Goal: Task Accomplishment & Management: Use online tool/utility

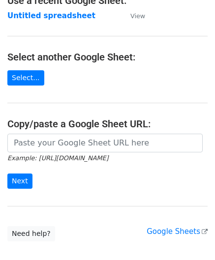
scroll to position [98, 0]
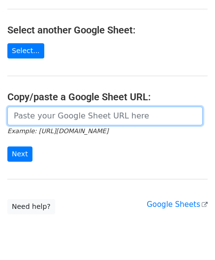
click at [39, 108] on input "url" at bounding box center [104, 116] width 195 height 19
paste input "[URL][DOMAIN_NAME]"
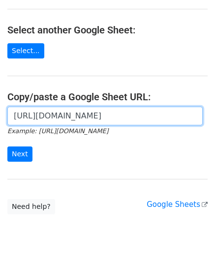
scroll to position [0, 219]
type input "[URL][DOMAIN_NAME]"
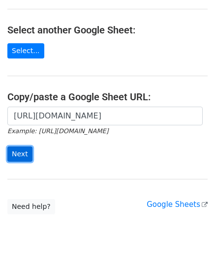
click at [23, 151] on input "Next" at bounding box center [19, 154] width 25 height 15
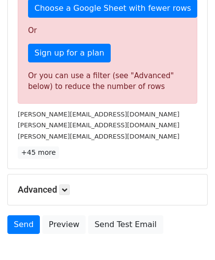
scroll to position [332, 0]
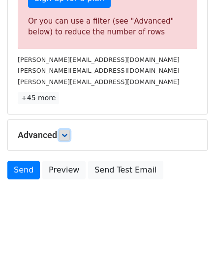
click at [63, 133] on link at bounding box center [64, 135] width 11 height 11
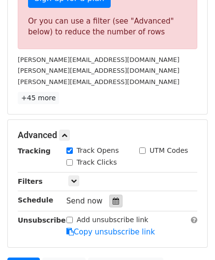
click at [113, 199] on icon at bounding box center [116, 201] width 6 height 7
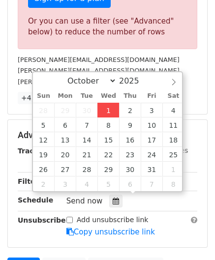
type input "2025-10-01 12:00"
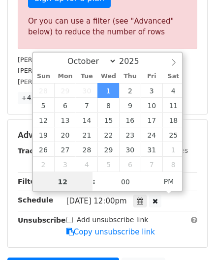
paste input "6"
type input "6"
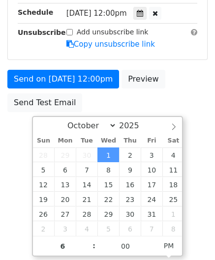
type input "2025-10-01 18:00"
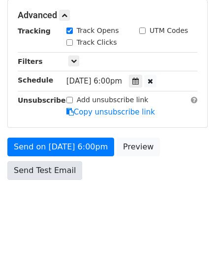
scroll to position [451, 0]
